Goal: Task Accomplishment & Management: Manage account settings

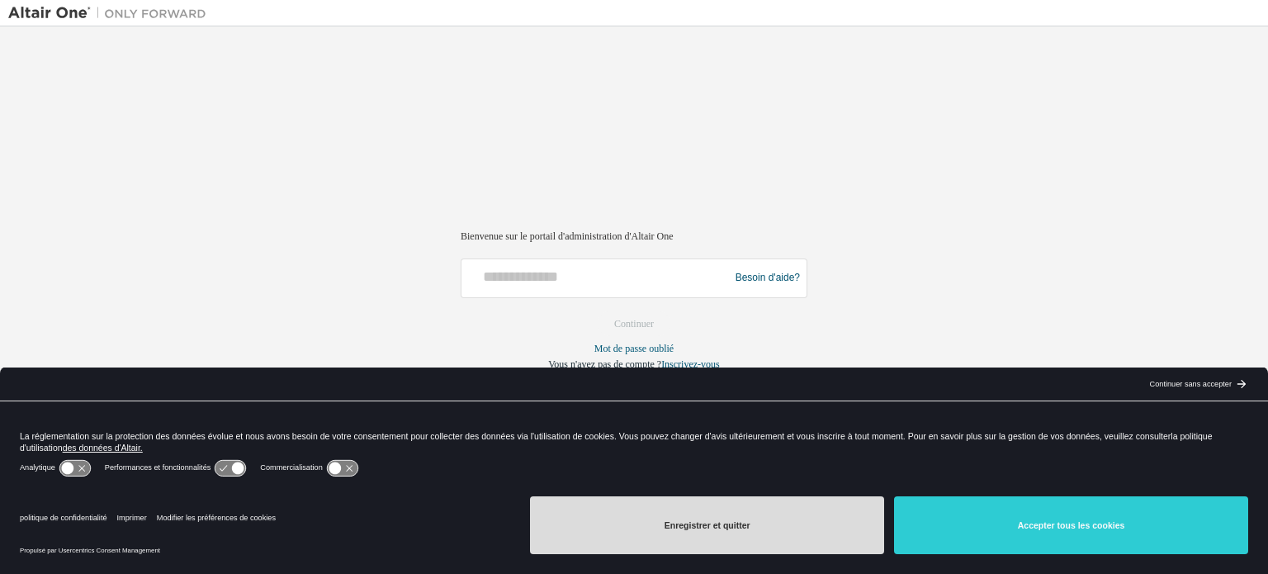
click at [735, 528] on font "Enregistrer et quitter" at bounding box center [708, 525] width 86 height 10
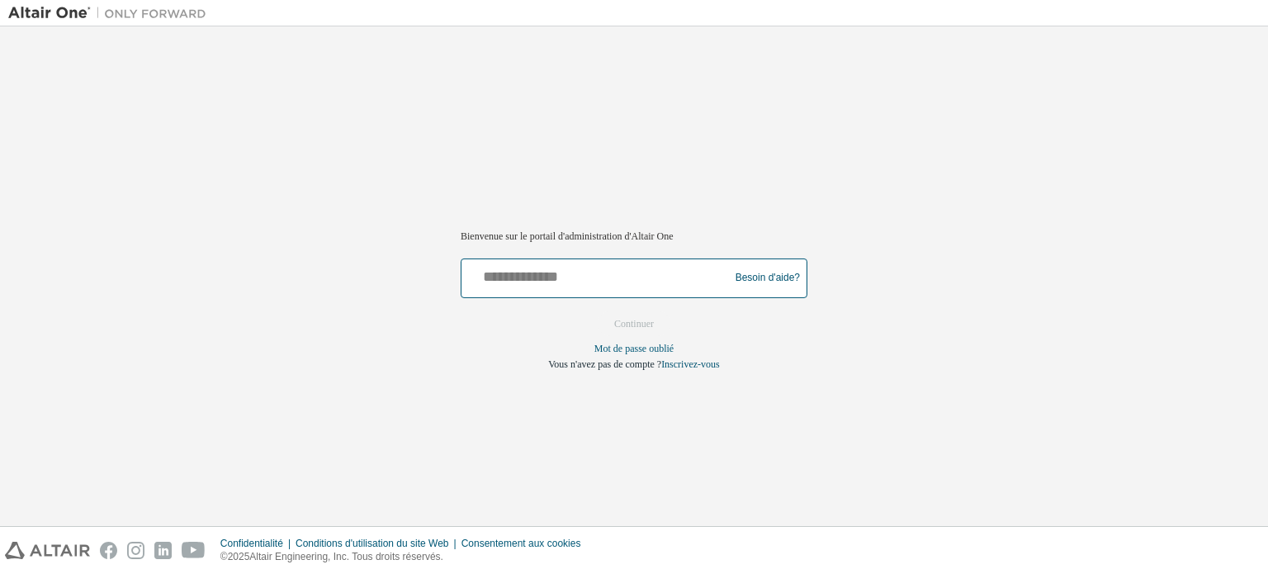
click at [605, 278] on input "text" at bounding box center [597, 275] width 259 height 24
click at [631, 279] on input "text" at bounding box center [597, 275] width 259 height 24
paste input "**********"
type input "**********"
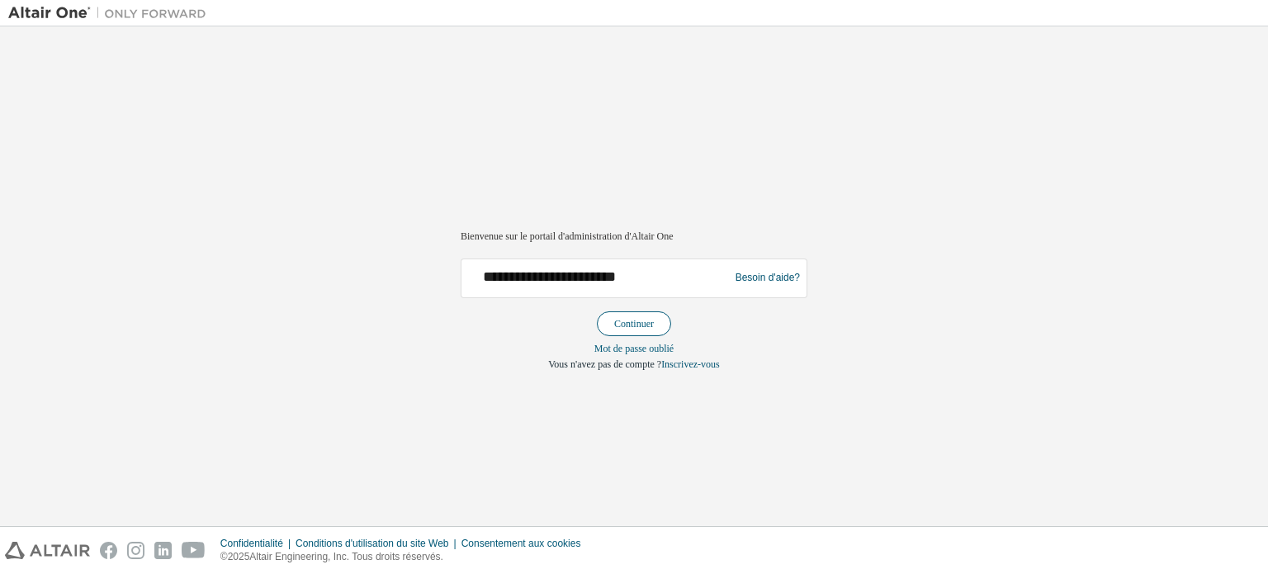
click at [628, 318] on font "Continuer" at bounding box center [634, 324] width 40 height 12
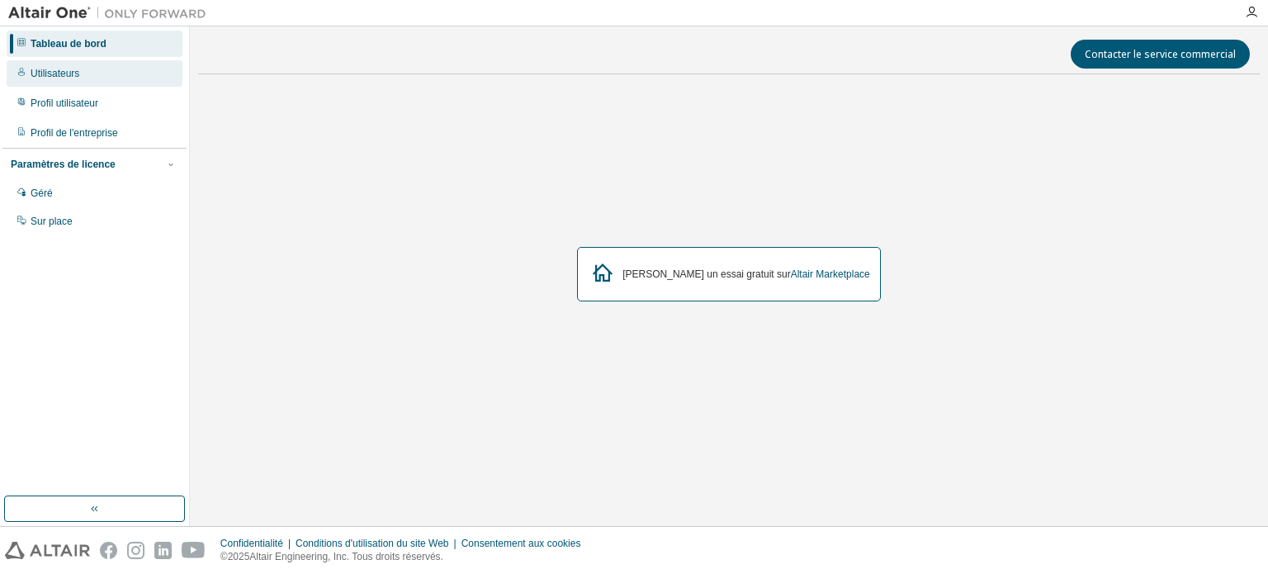
click at [64, 72] on font "Utilisateurs" at bounding box center [55, 74] width 49 height 12
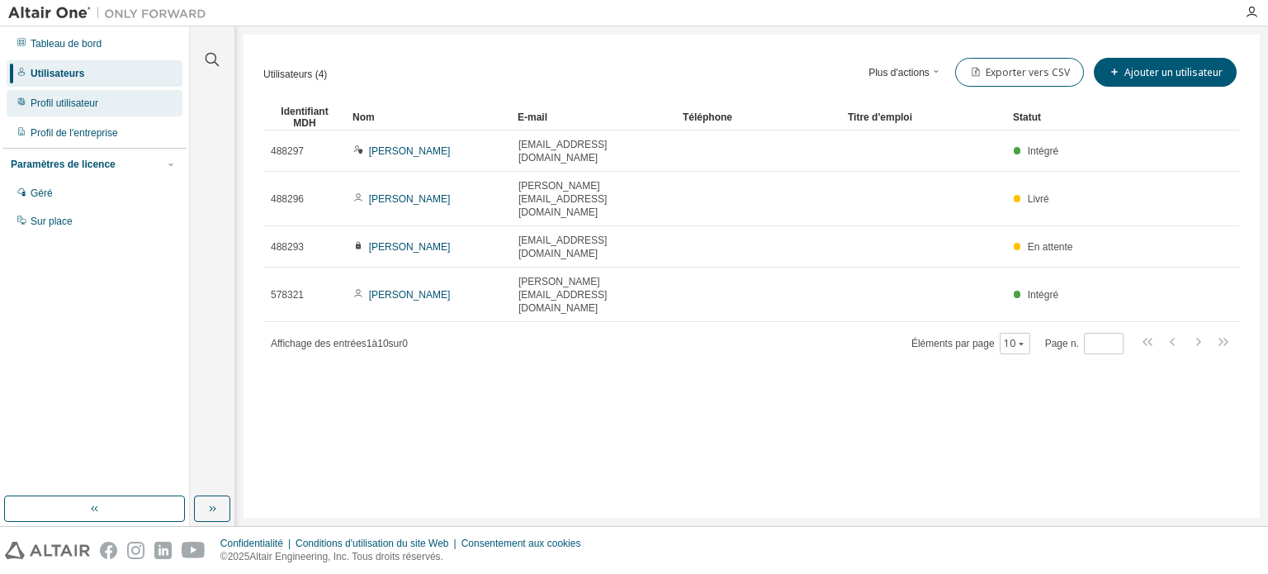
click at [83, 105] on font "Profil utilisateur" at bounding box center [65, 103] width 68 height 12
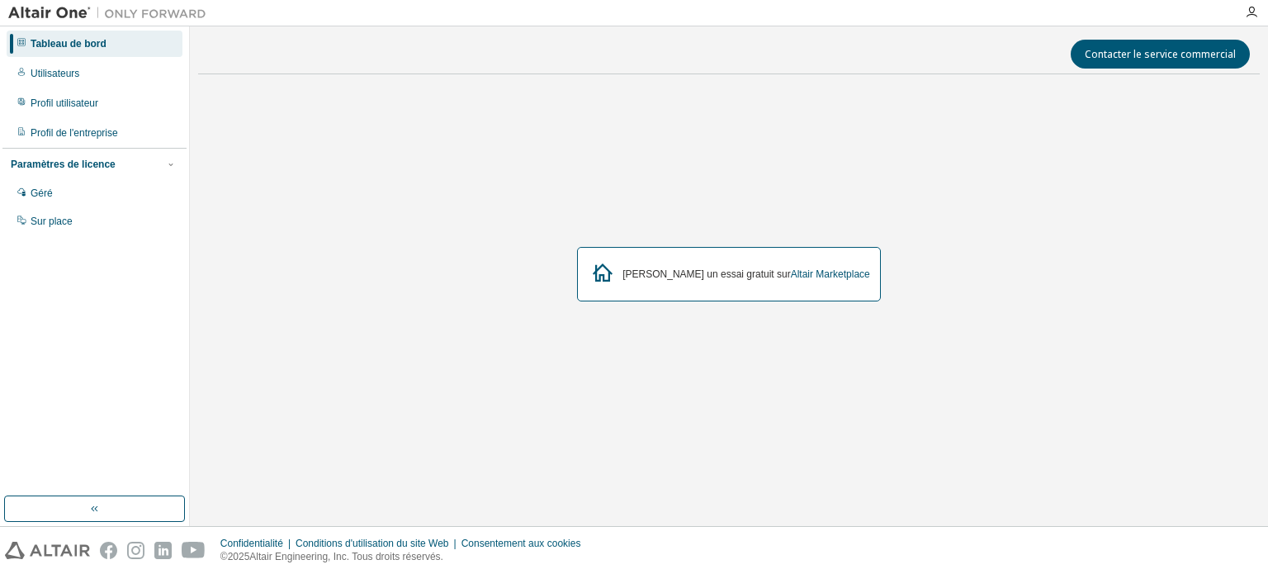
click at [76, 39] on font "Tableau de bord" at bounding box center [69, 44] width 76 height 12
click at [50, 191] on font "Géré" at bounding box center [42, 193] width 22 height 12
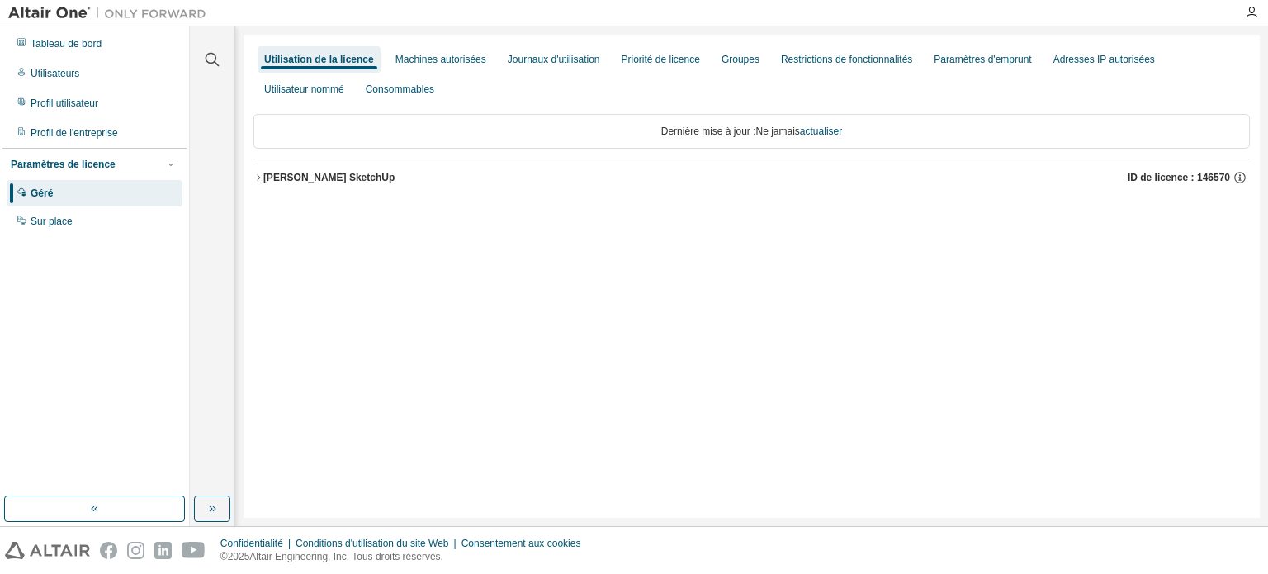
click at [263, 178] on icon "button" at bounding box center [258, 178] width 10 height 10
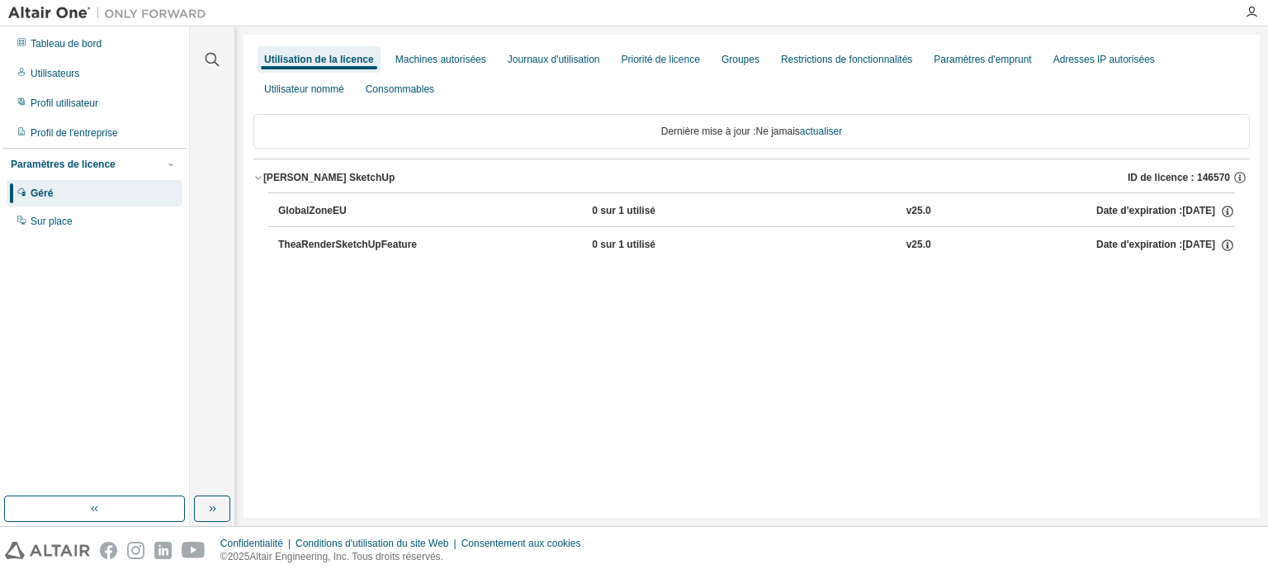
click at [393, 244] on font "TheaRenderSketchUpFeature" at bounding box center [347, 245] width 139 height 12
click at [462, 56] on font "Machines autorisées" at bounding box center [440, 60] width 91 height 12
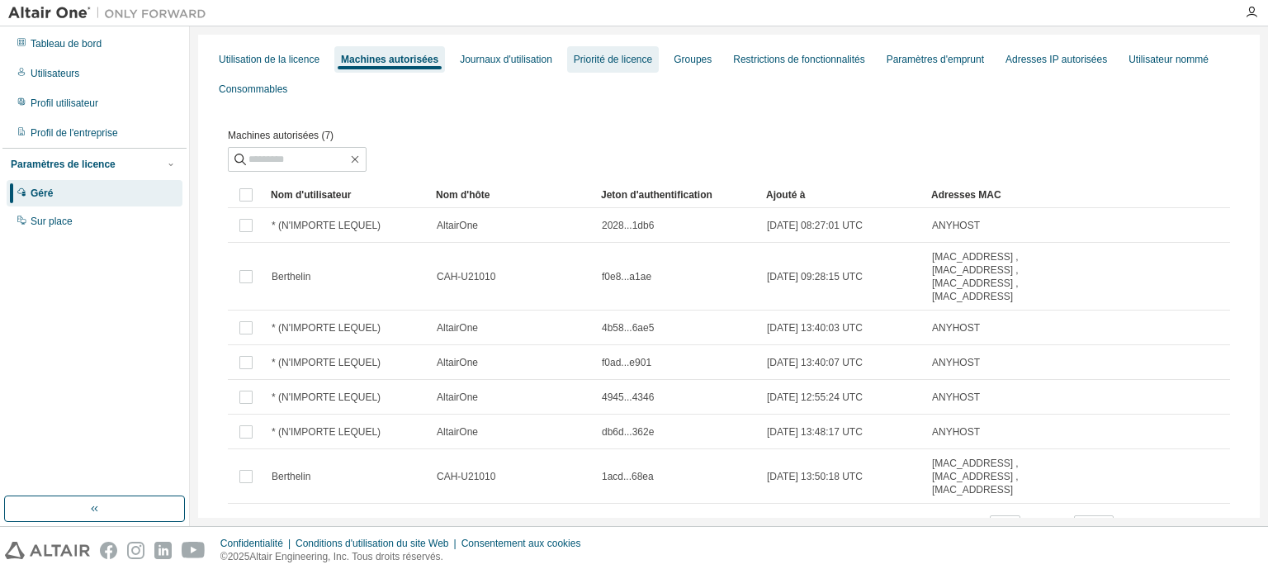
click at [641, 61] on font "Priorité de licence" at bounding box center [613, 60] width 78 height 12
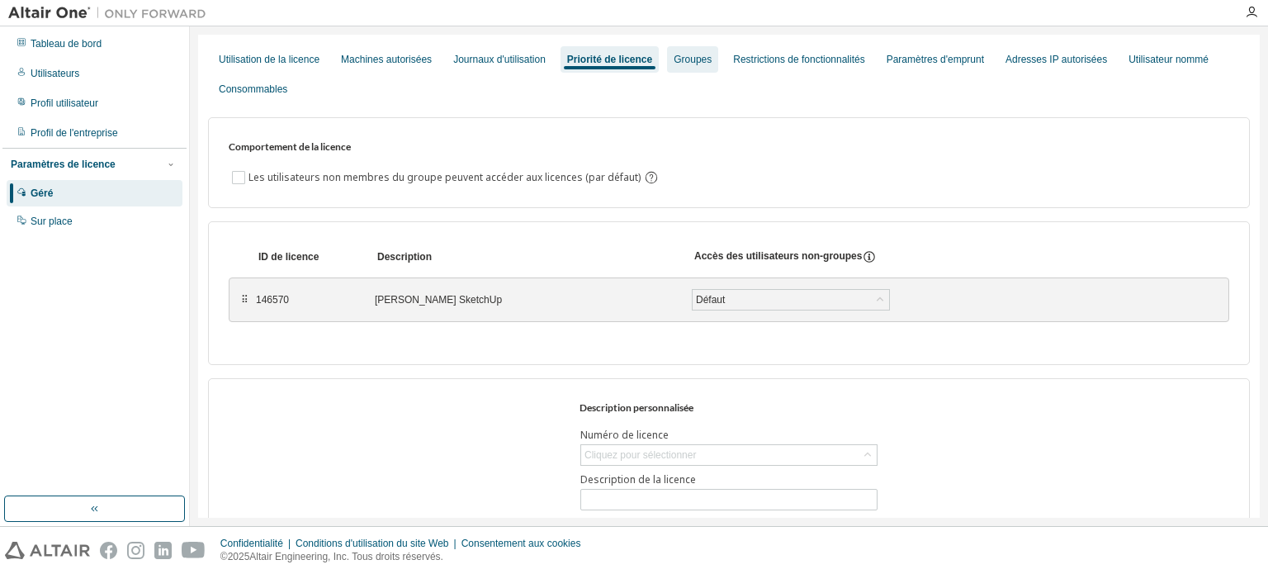
click at [701, 62] on font "Groupes" at bounding box center [693, 60] width 38 height 12
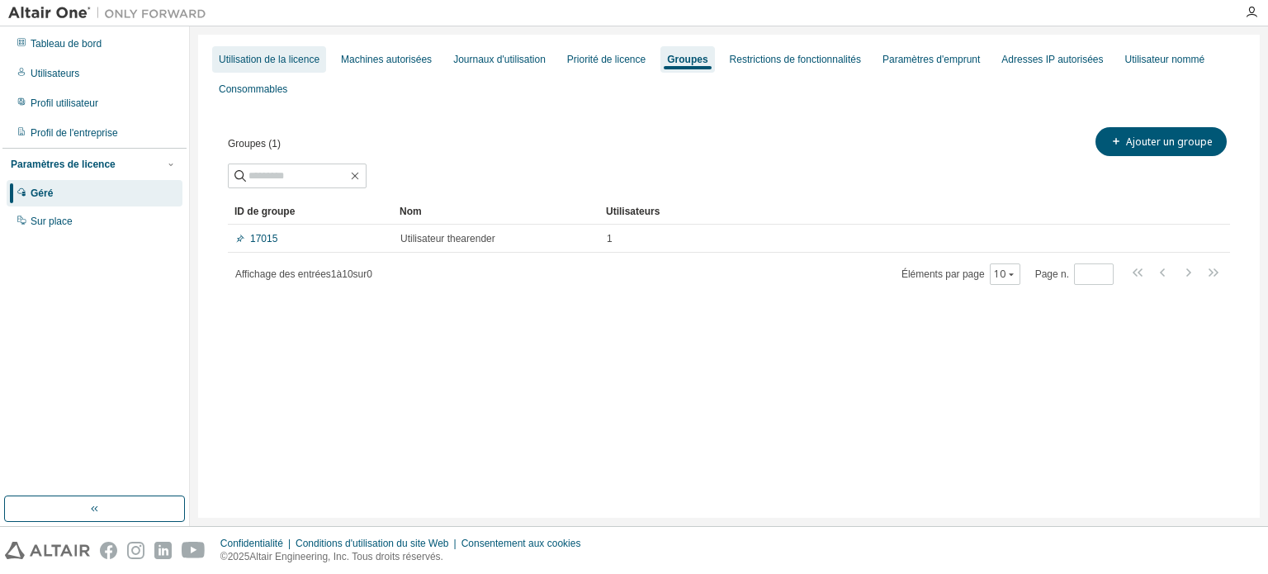
click at [271, 62] on font "Utilisation de la licence" at bounding box center [269, 60] width 101 height 12
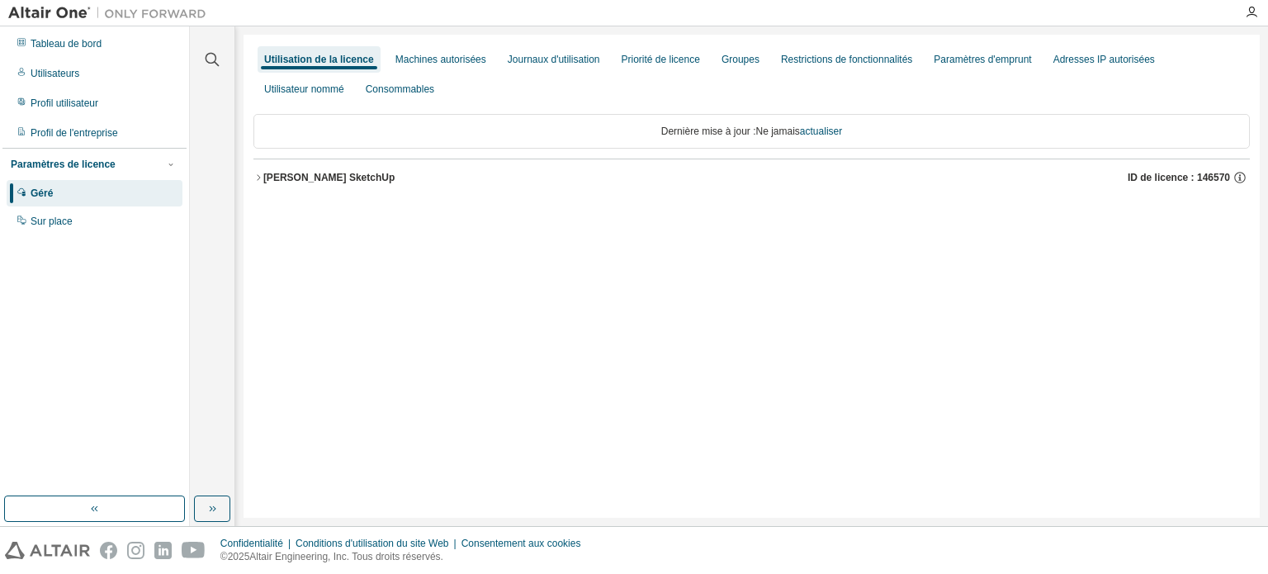
click at [258, 178] on icon "button" at bounding box center [258, 178] width 10 height 10
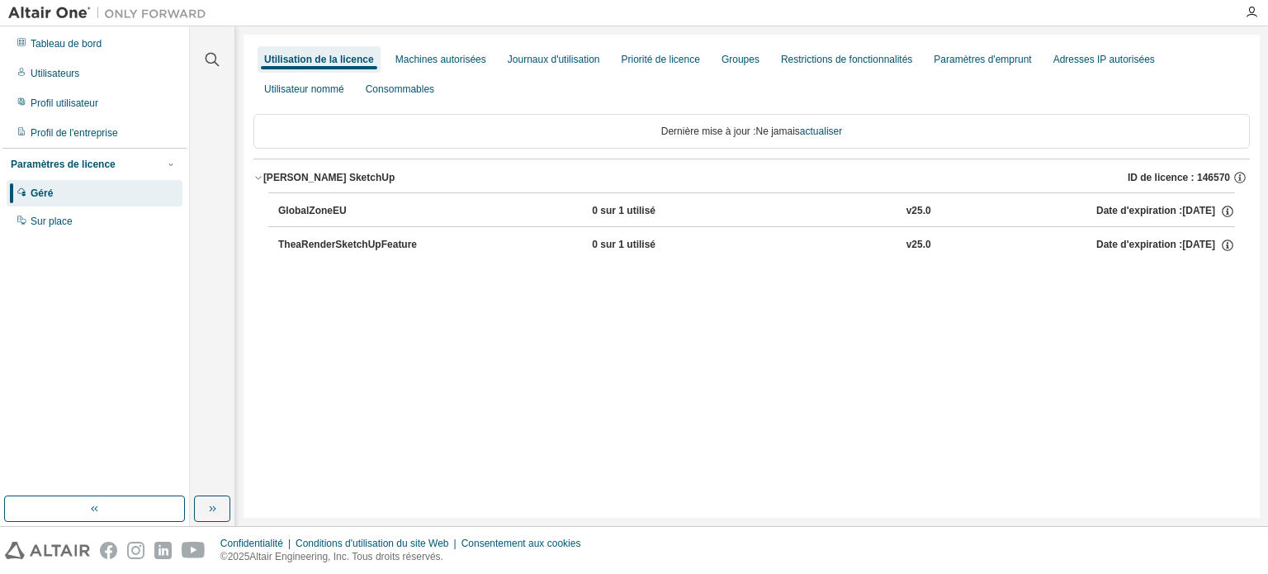
click at [362, 248] on font "TheaRenderSketchUpFeature" at bounding box center [347, 245] width 139 height 12
click at [317, 207] on font "GlobalZoneEU" at bounding box center [312, 211] width 69 height 12
click at [1227, 240] on icon "button" at bounding box center [1227, 245] width 15 height 15
click at [585, 386] on div "Utilisation de la licence Machines autorisées Journaux d'utilisation Priorité d…" at bounding box center [752, 276] width 1016 height 483
click at [1008, 62] on font "Paramètres d'emprunt" at bounding box center [982, 60] width 97 height 12
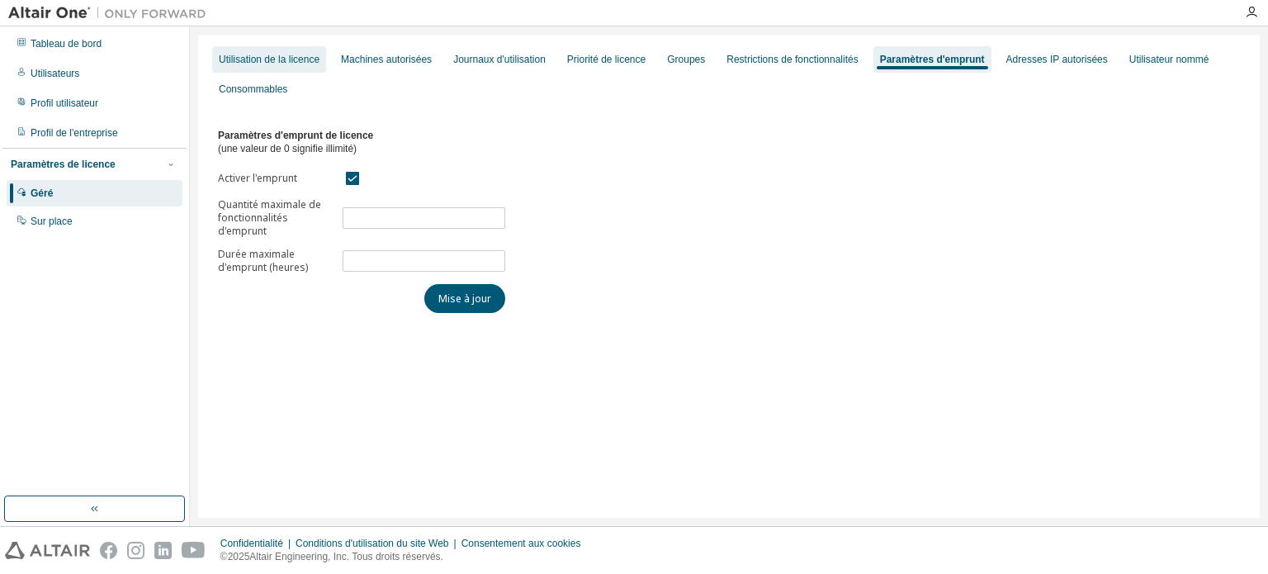
click at [282, 57] on font "Utilisation de la licence" at bounding box center [269, 60] width 101 height 12
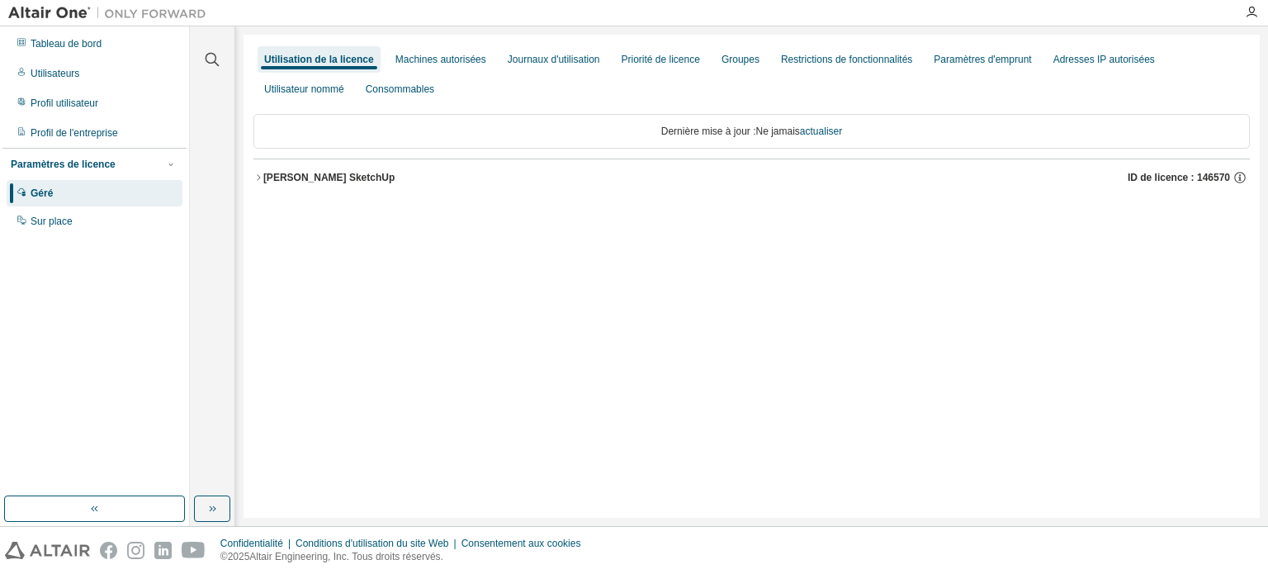
click at [259, 173] on icon "button" at bounding box center [258, 178] width 10 height 10
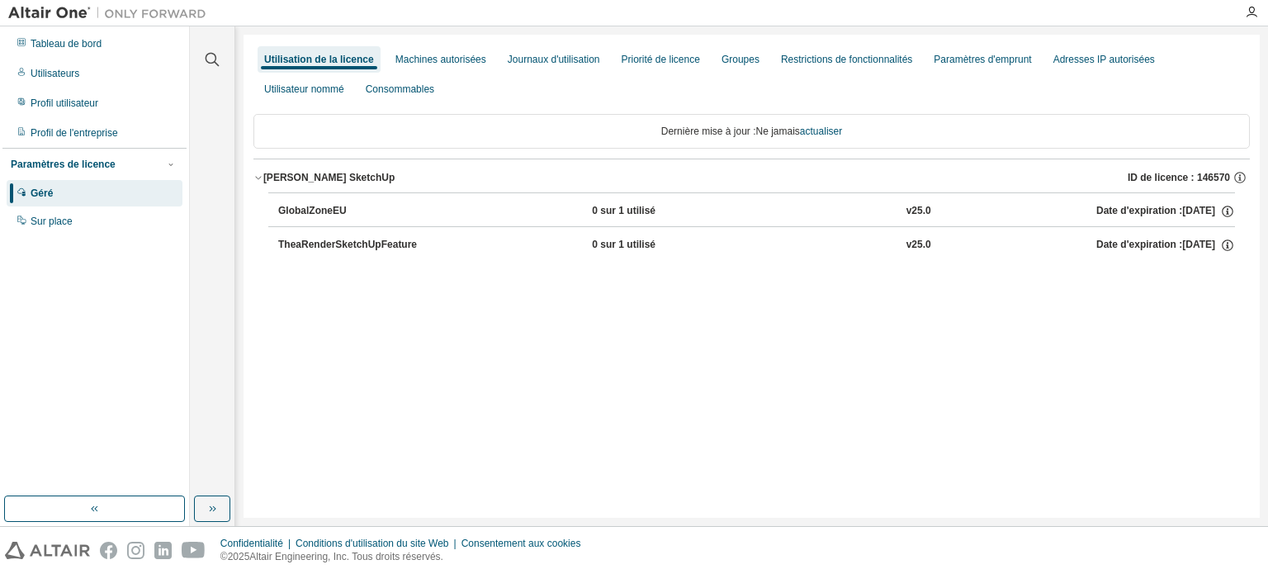
click at [320, 246] on font "TheaRenderSketchUpFeature" at bounding box center [347, 245] width 139 height 12
click at [471, 59] on font "Machines autorisées" at bounding box center [440, 60] width 91 height 12
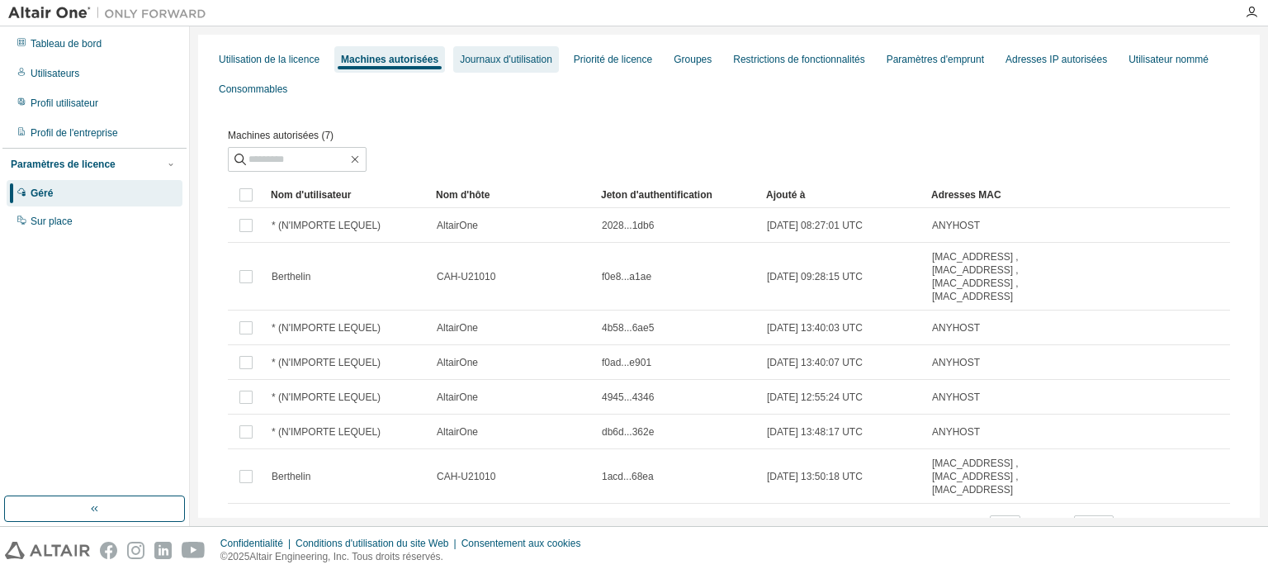
click at [495, 54] on font "Journaux d'utilisation" at bounding box center [506, 60] width 92 height 12
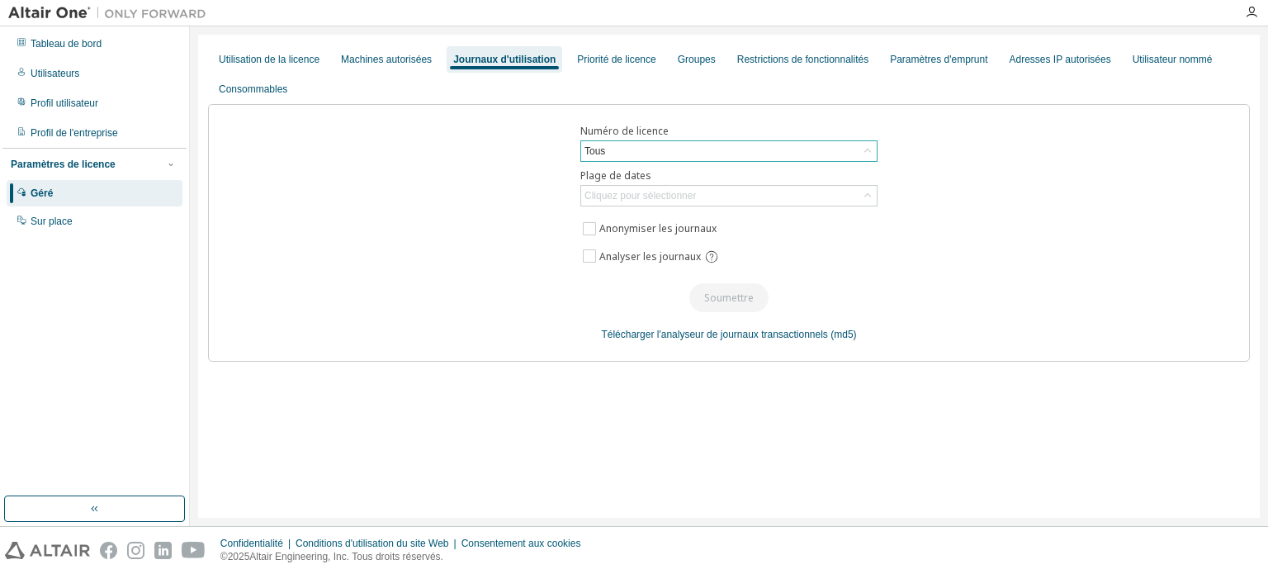
click at [638, 149] on div "Tous" at bounding box center [729, 151] width 296 height 20
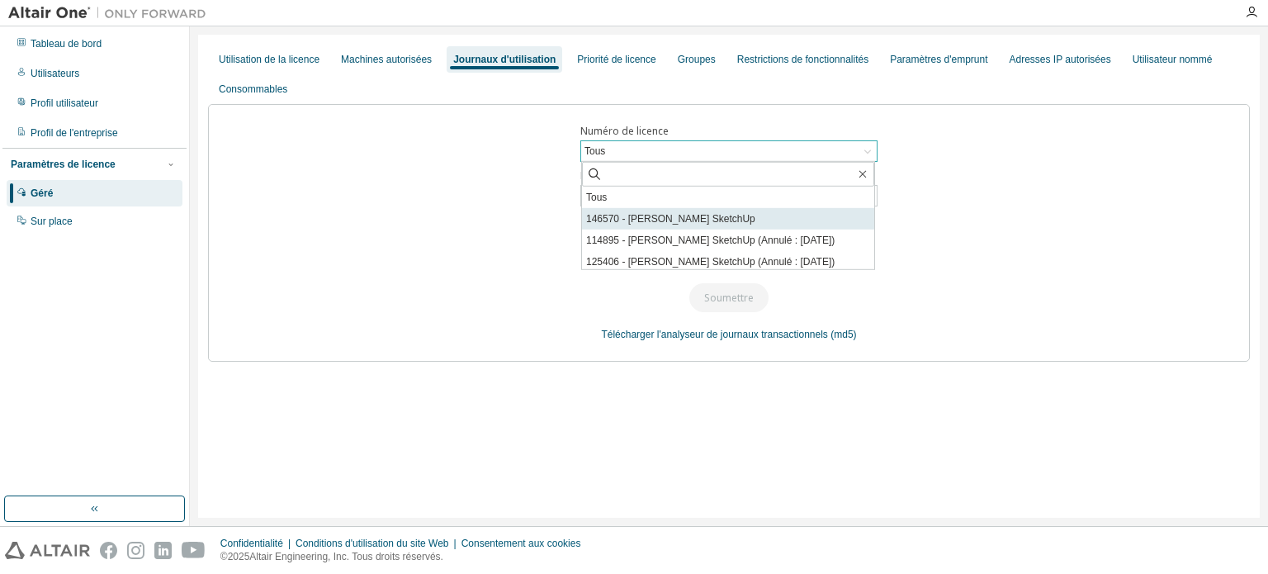
click at [657, 220] on font "146570 - Thea Render SketchUp" at bounding box center [670, 219] width 169 height 12
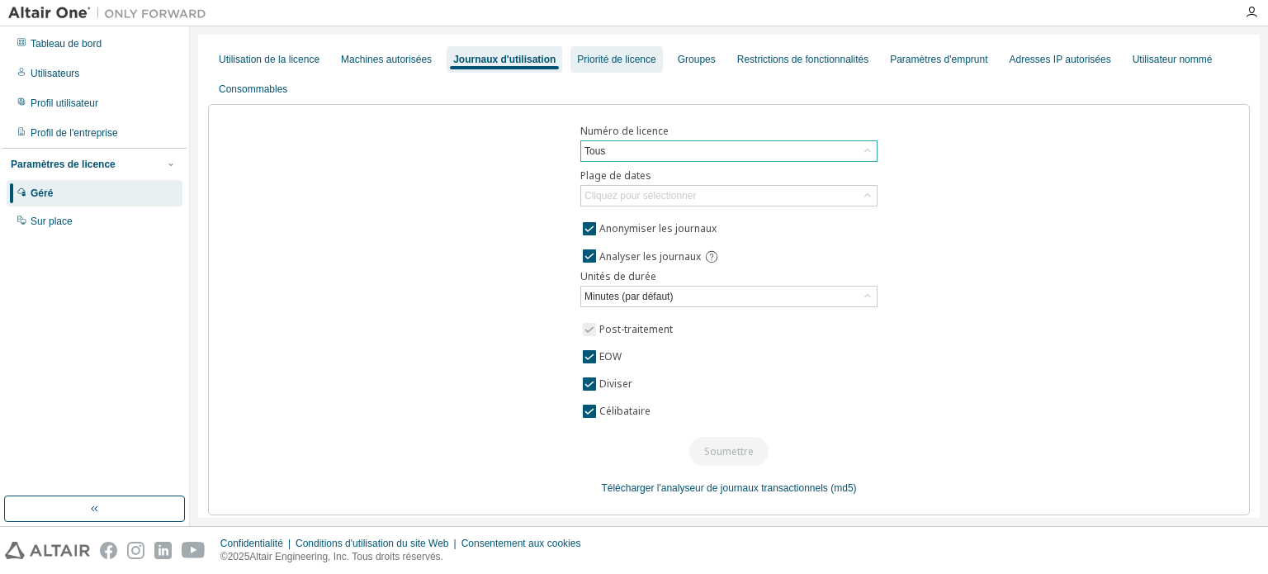
click at [651, 54] on font "Priorité de licence" at bounding box center [616, 60] width 78 height 12
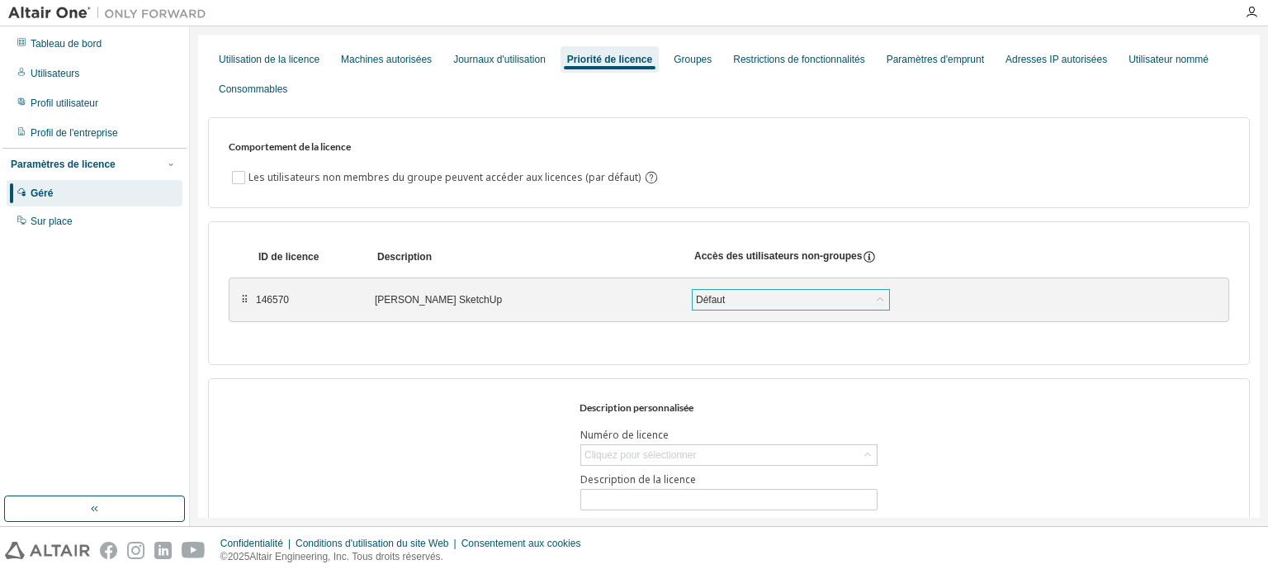
click at [745, 295] on div "Défaut" at bounding box center [791, 300] width 196 height 20
click at [1017, 199] on div "Comportement de la licence Les utilisateurs non membres du groupe peuvent accéd…" at bounding box center [729, 162] width 1042 height 91
click at [249, 178] on font "Les utilisateurs non membres du groupe peuvent accéder aux licences (par défaut)" at bounding box center [445, 177] width 392 height 14
click at [710, 57] on font "Groupes" at bounding box center [693, 60] width 38 height 12
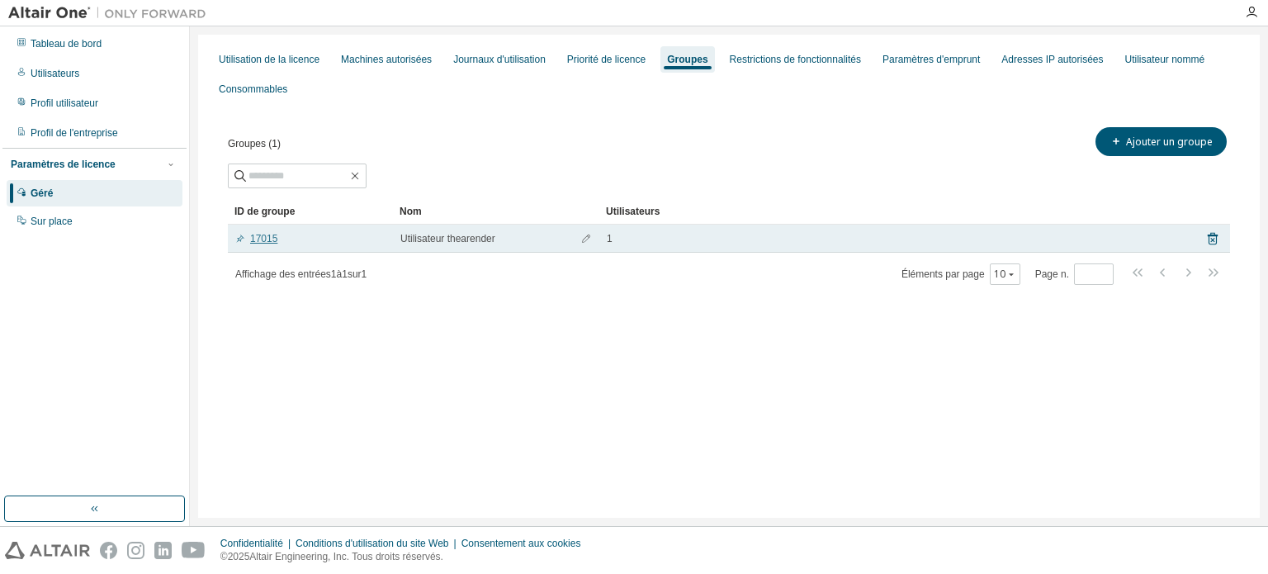
click at [262, 242] on font "17015" at bounding box center [263, 239] width 27 height 12
